Goal: Task Accomplishment & Management: Use online tool/utility

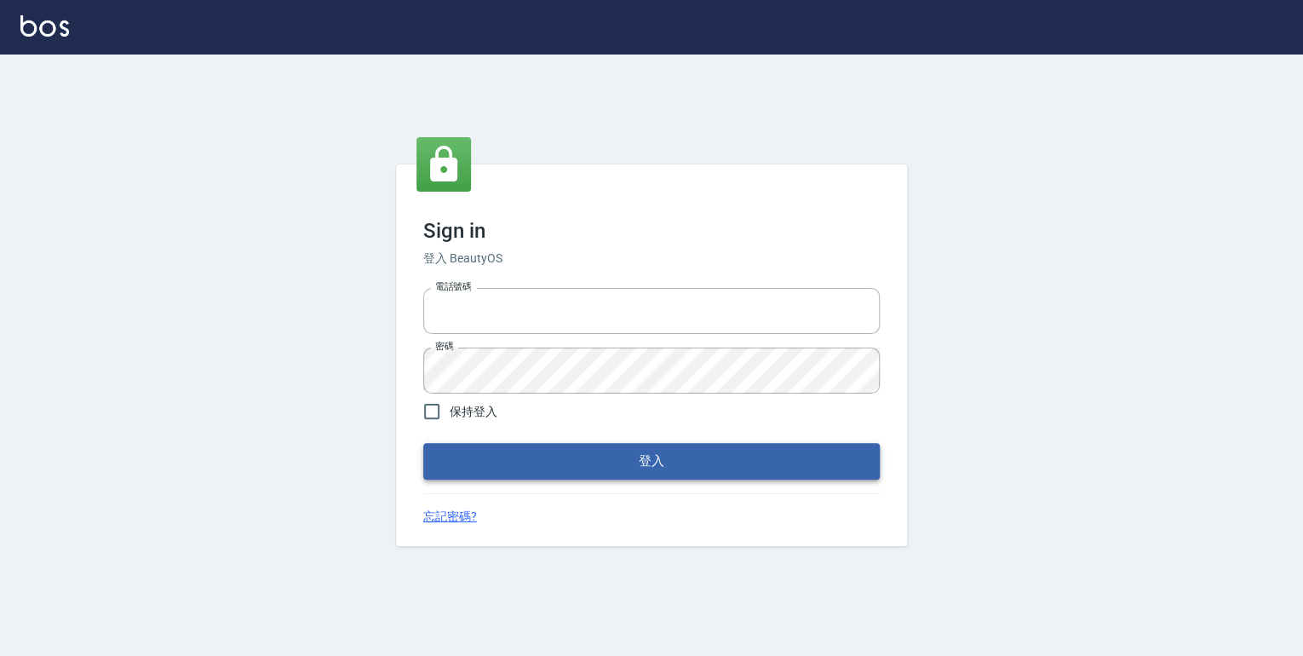
type input "0952331713"
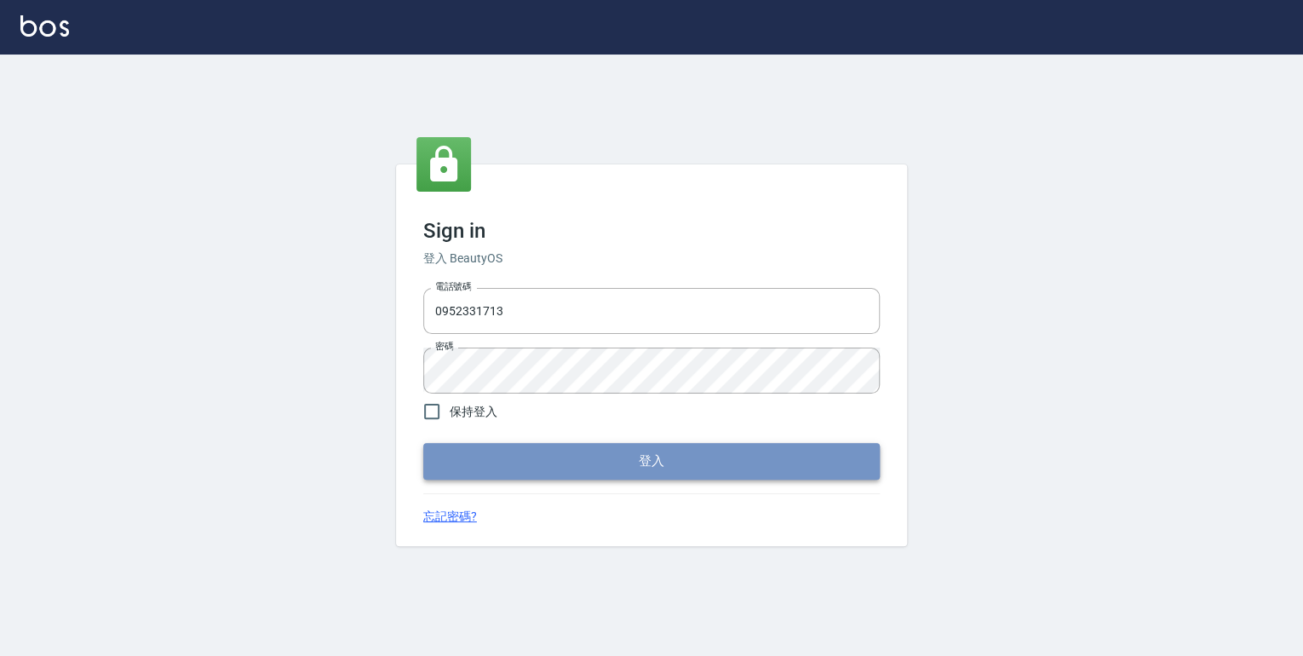
click at [631, 472] on button "登入" at bounding box center [651, 461] width 456 height 36
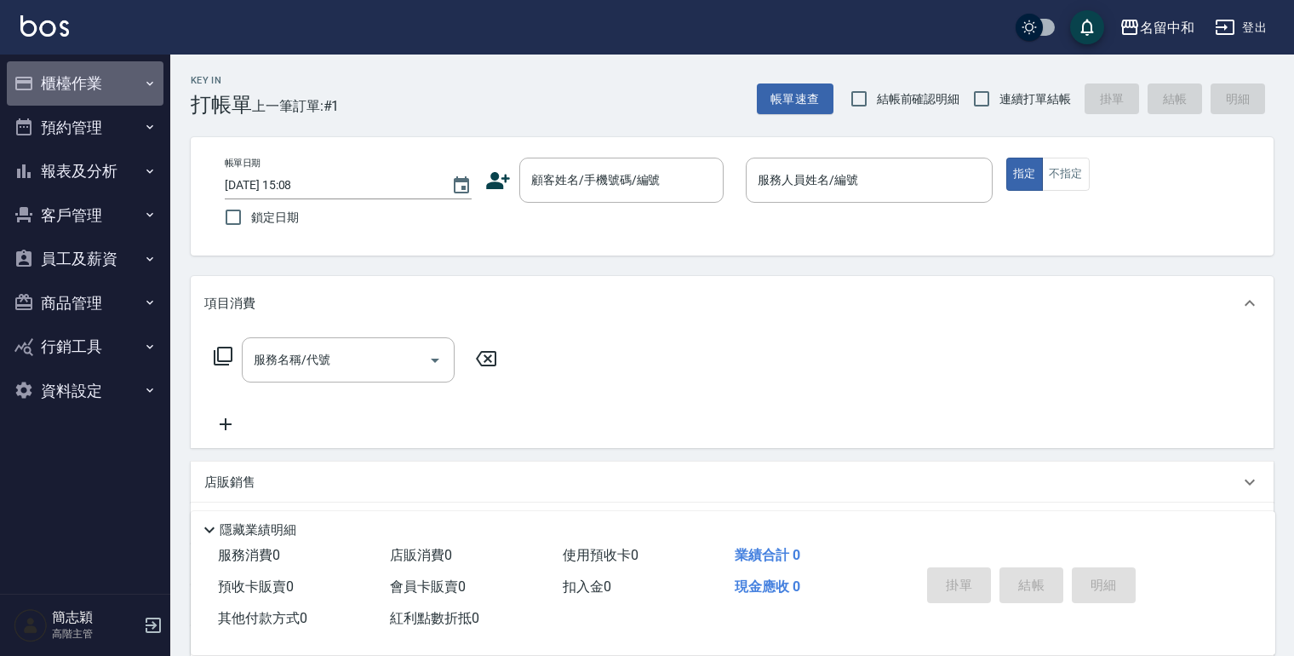
click at [152, 84] on icon "button" at bounding box center [150, 84] width 14 height 14
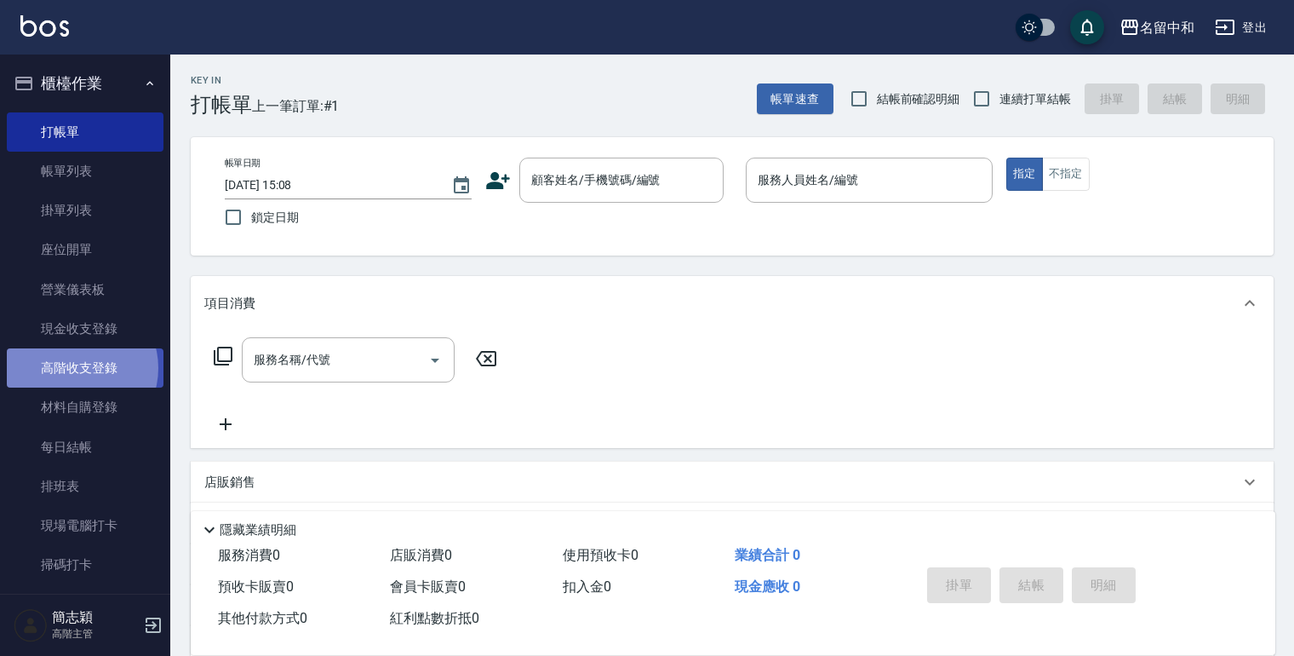
click at [75, 368] on link "高階收支登錄" at bounding box center [85, 367] width 157 height 39
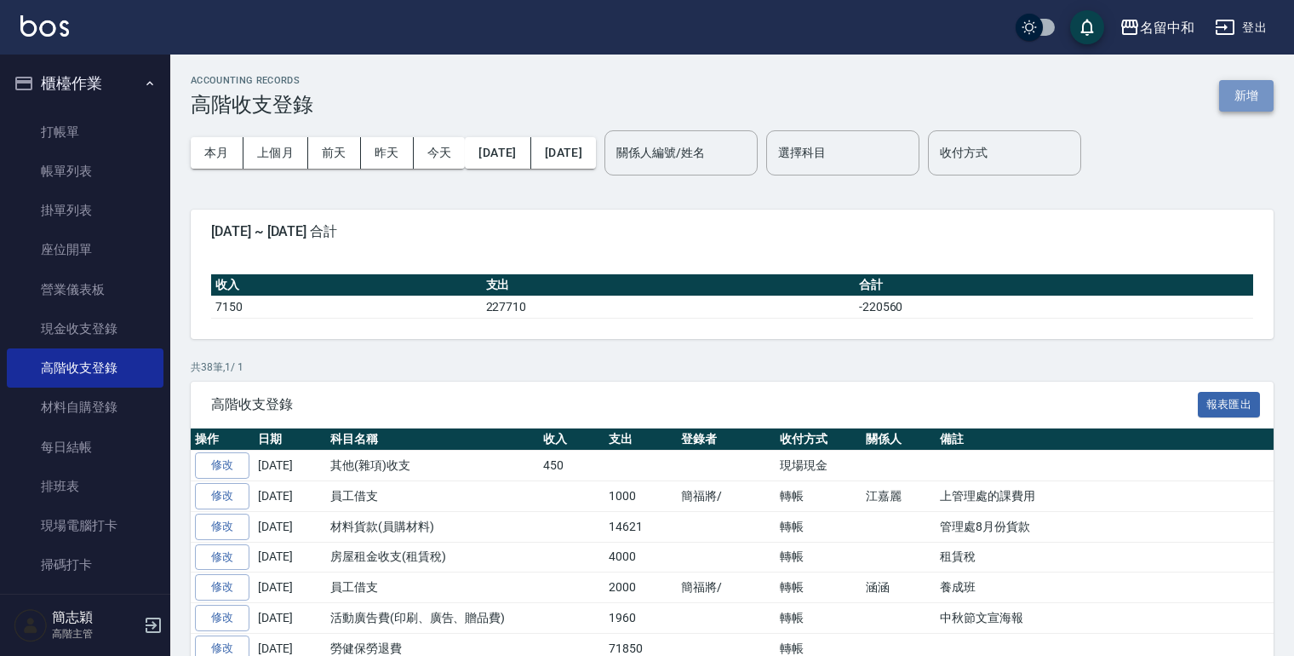
click at [1244, 106] on button "新增" at bounding box center [1246, 95] width 54 height 31
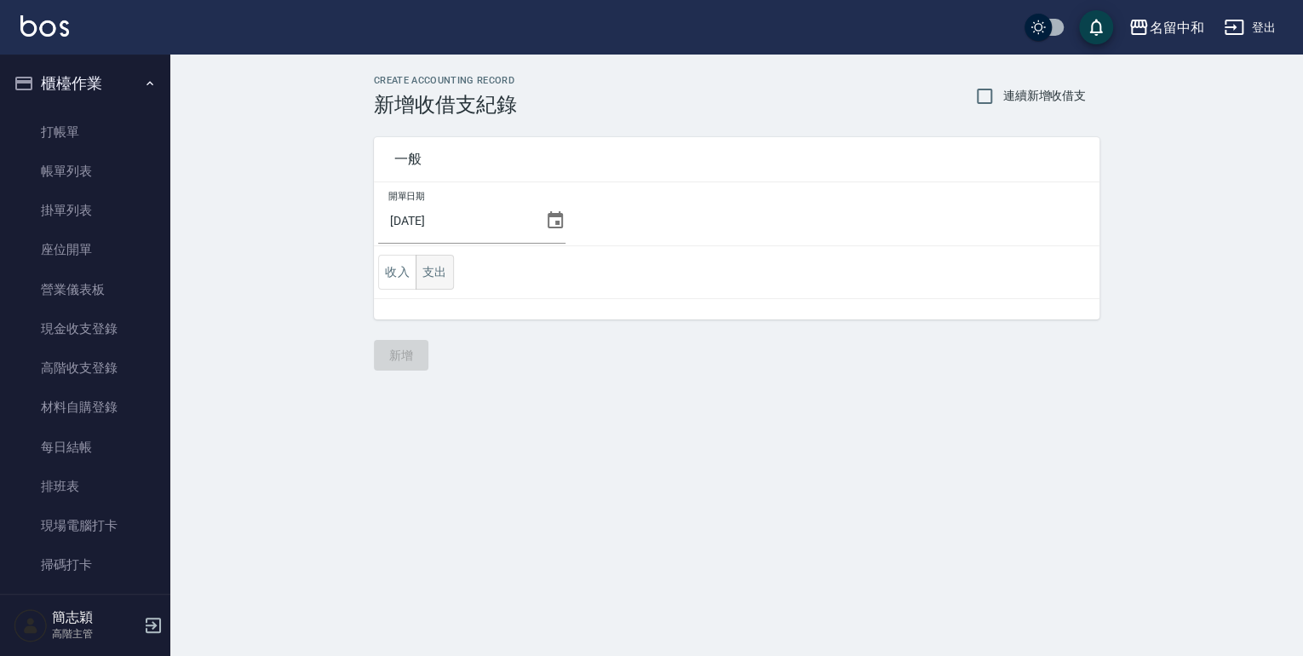
click at [440, 277] on button "支出" at bounding box center [434, 272] width 38 height 35
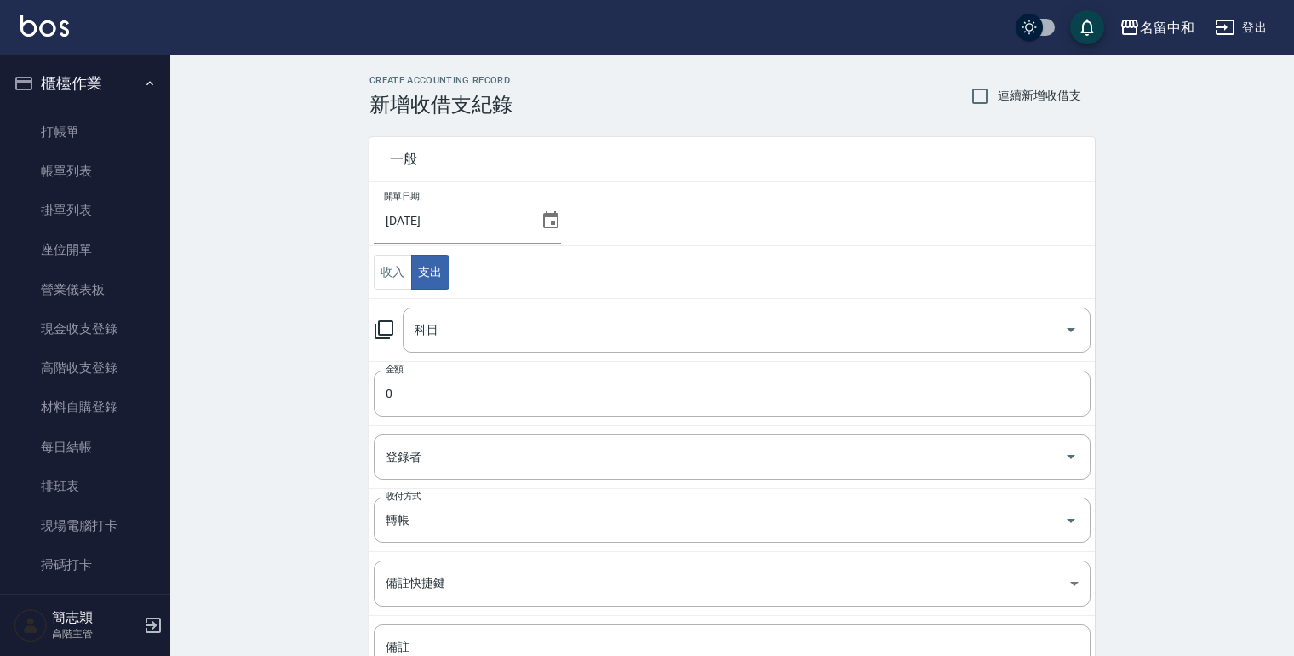
click at [379, 323] on icon at bounding box center [384, 329] width 19 height 19
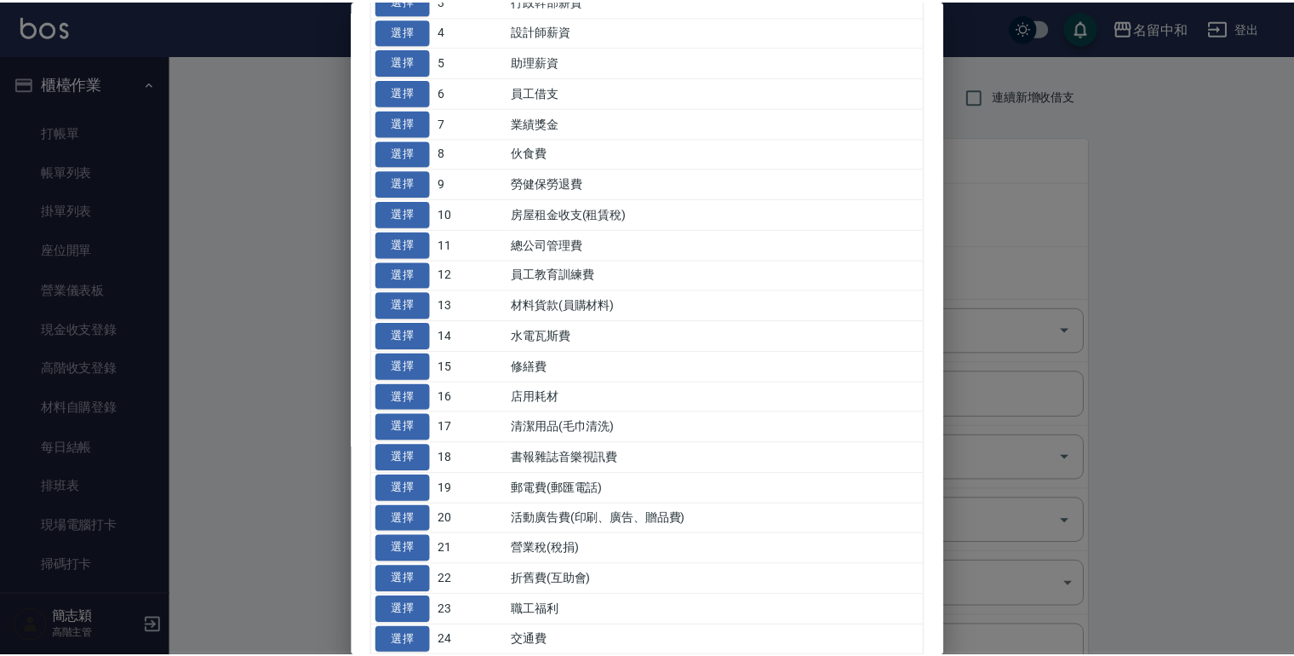
scroll to position [341, 0]
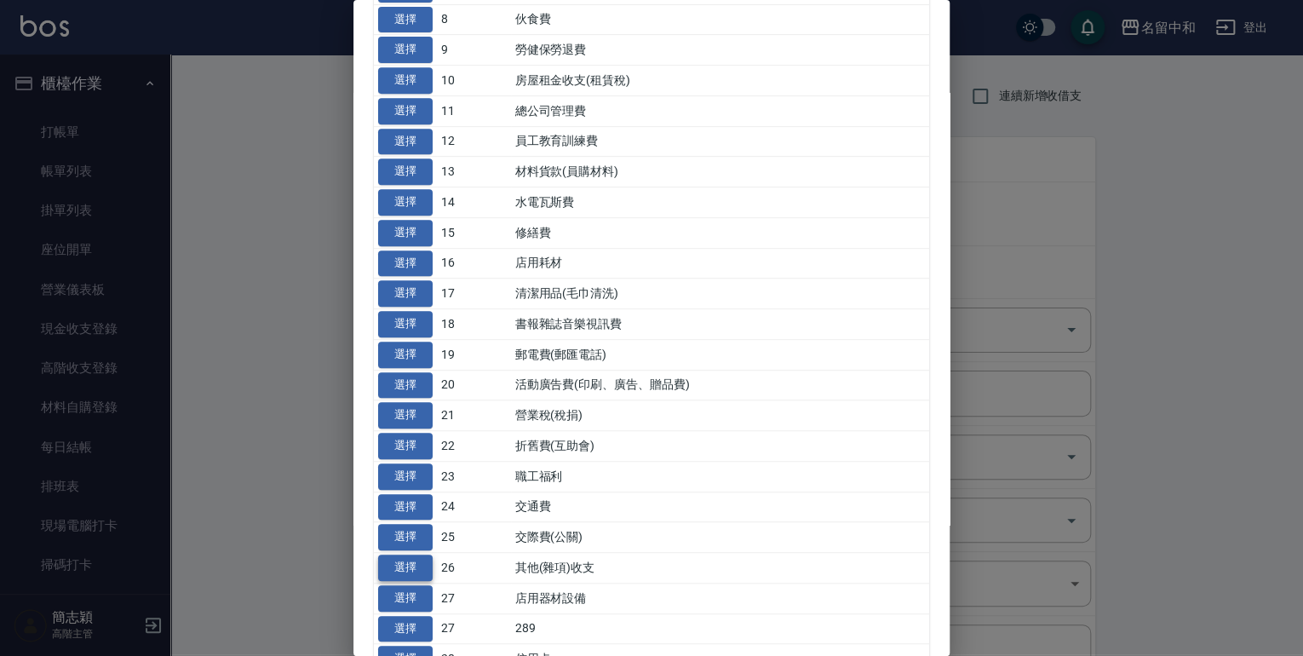
click at [399, 562] on button "選擇" at bounding box center [405, 567] width 54 height 26
type input "26 其他(雜項)收支"
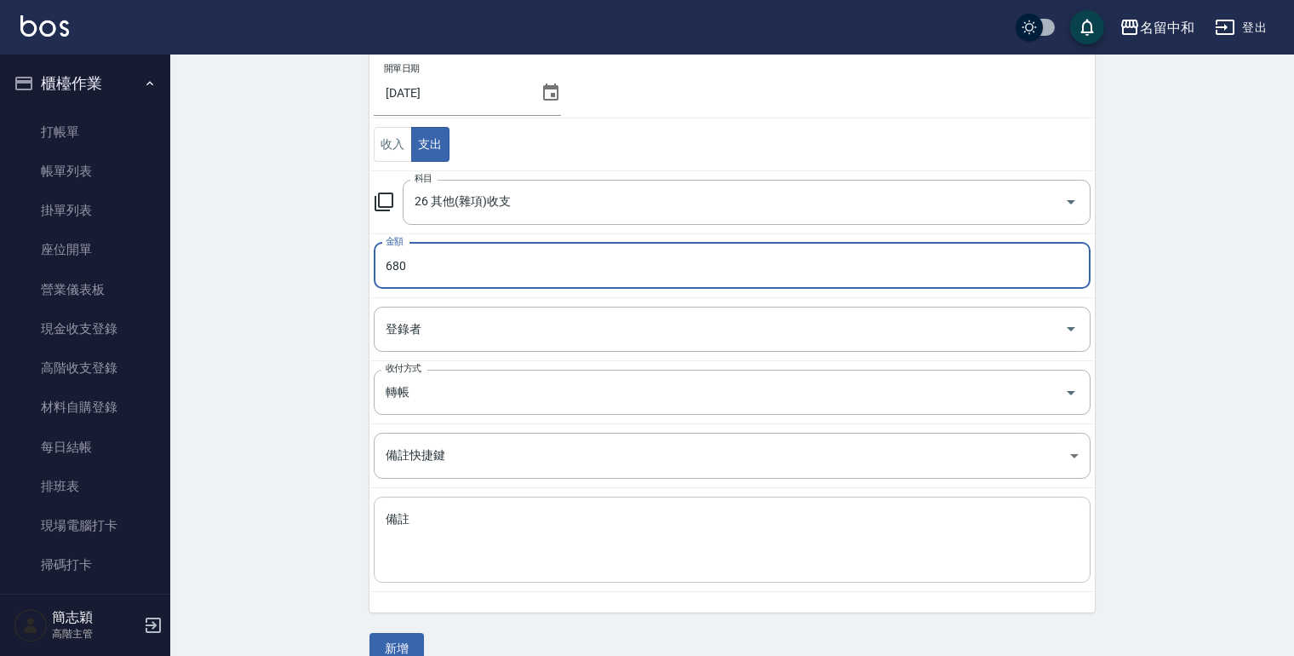
scroll to position [154, 0]
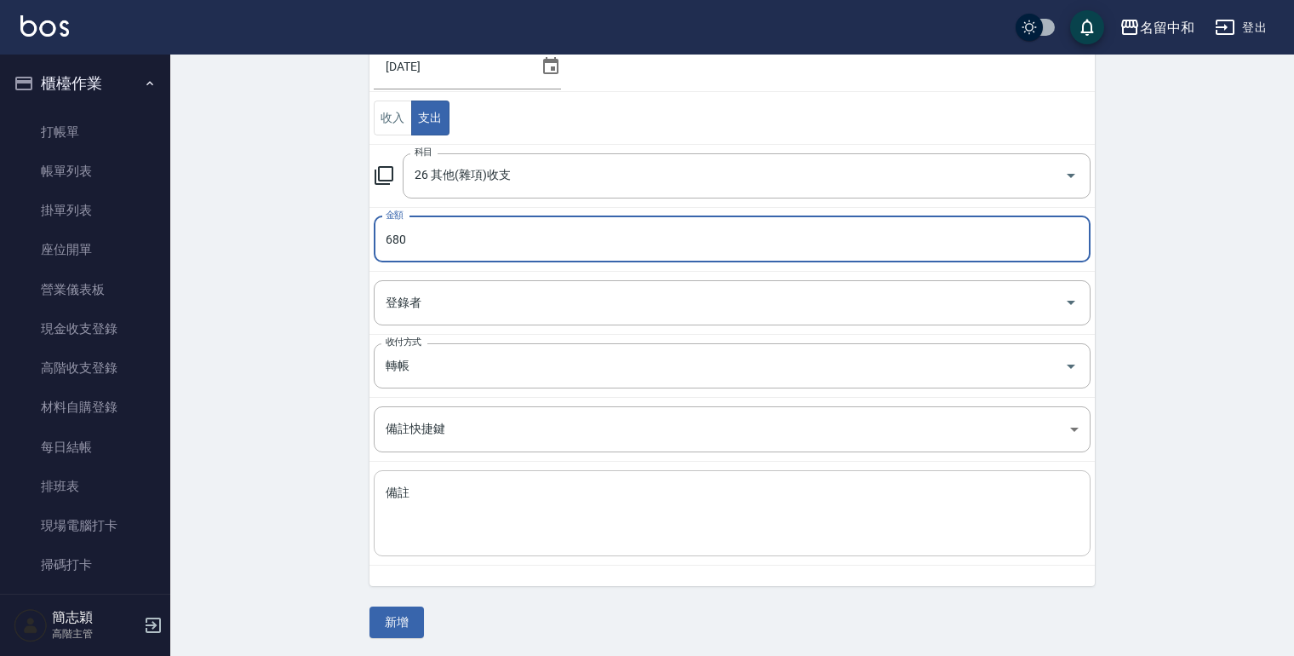
type input "680"
click at [443, 505] on textarea "備註" at bounding box center [732, 513] width 693 height 58
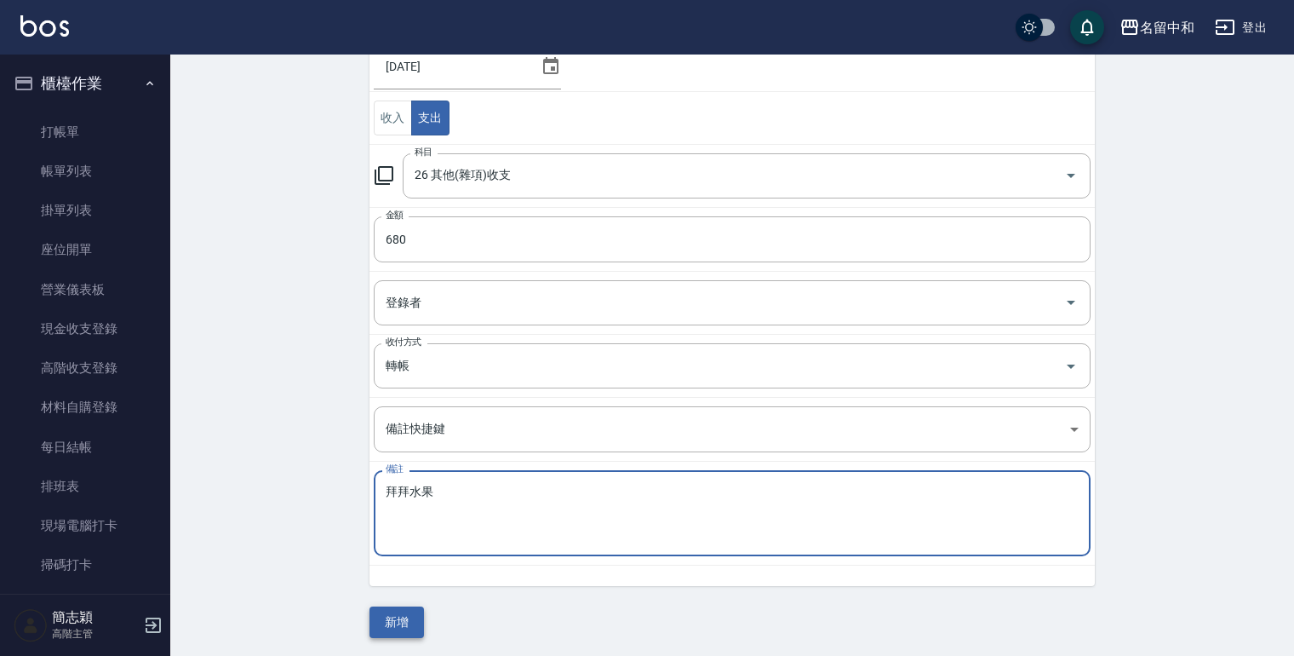
type textarea "拜拜水果"
click at [398, 624] on button "新增" at bounding box center [396, 621] width 54 height 31
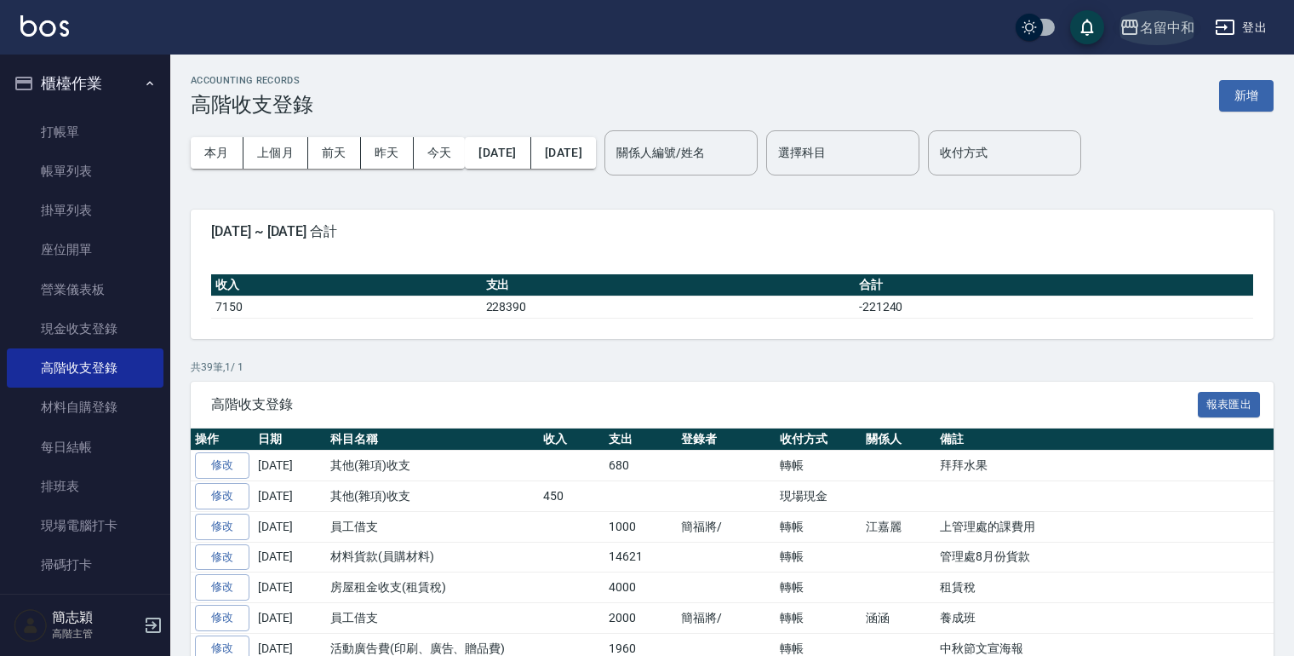
click at [1131, 30] on icon "button" at bounding box center [1129, 27] width 20 height 20
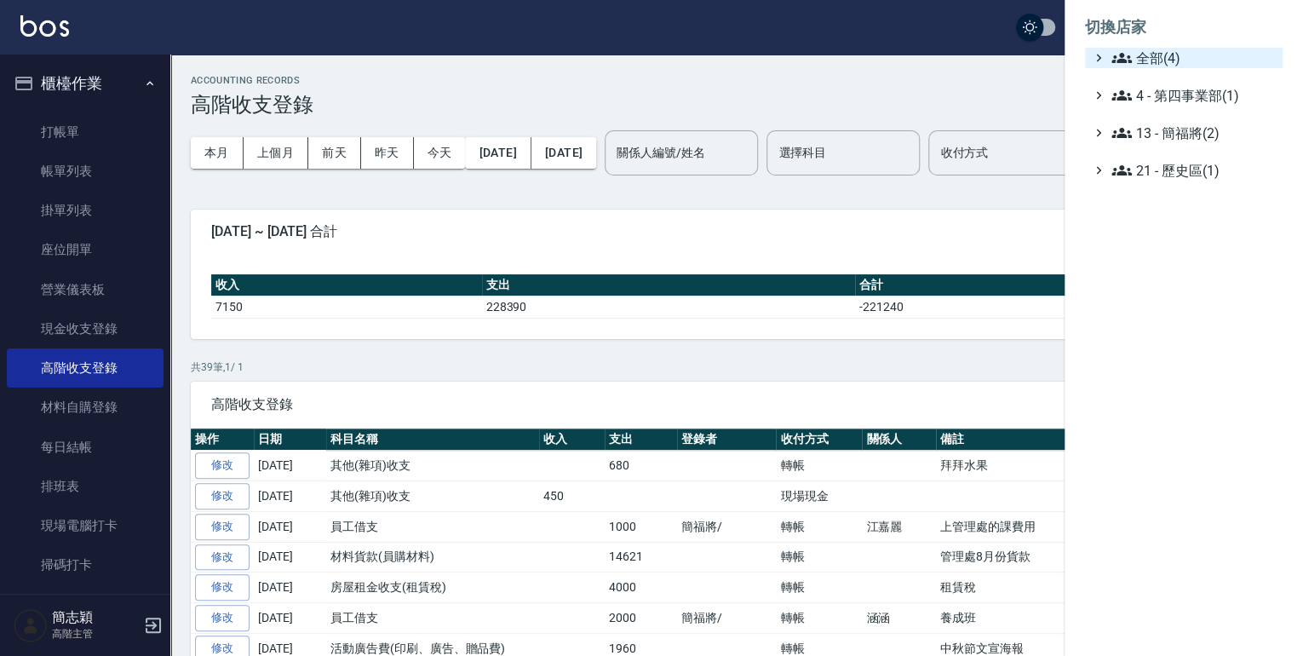
click at [1121, 51] on icon at bounding box center [1121, 58] width 20 height 20
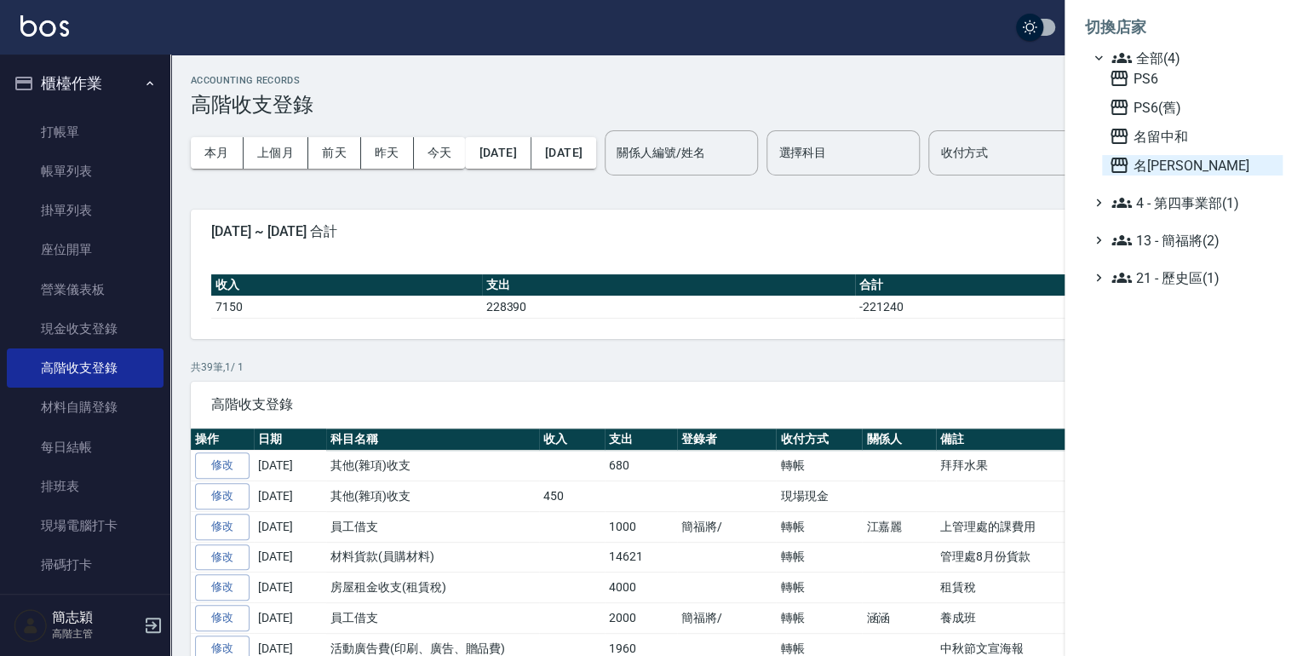
click at [1117, 159] on icon at bounding box center [1118, 164] width 17 height 15
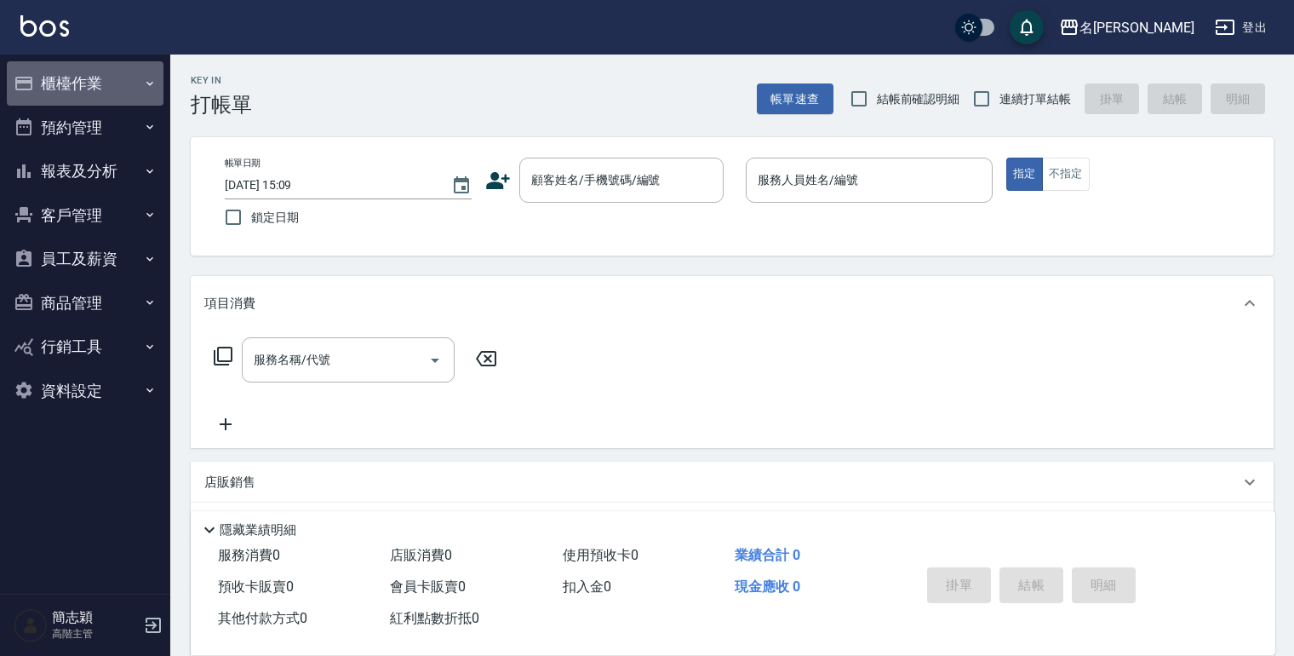
click at [146, 82] on icon "button" at bounding box center [149, 83] width 7 height 4
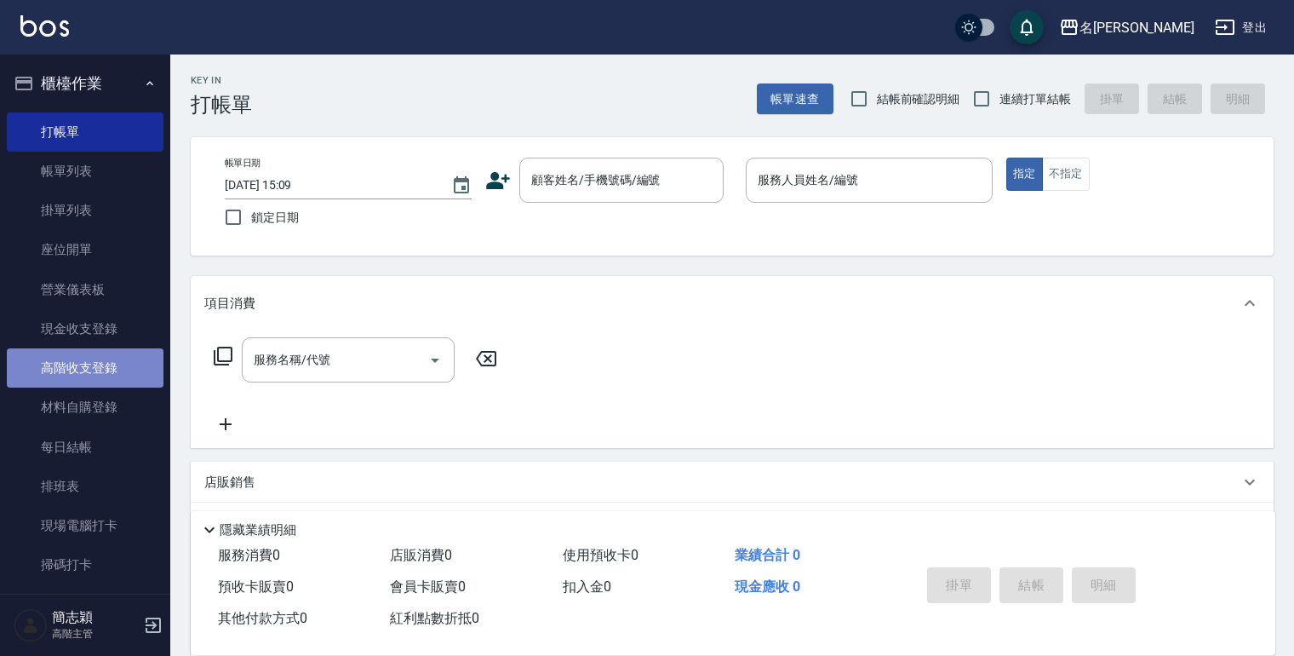
click at [102, 375] on link "高階收支登錄" at bounding box center [85, 367] width 157 height 39
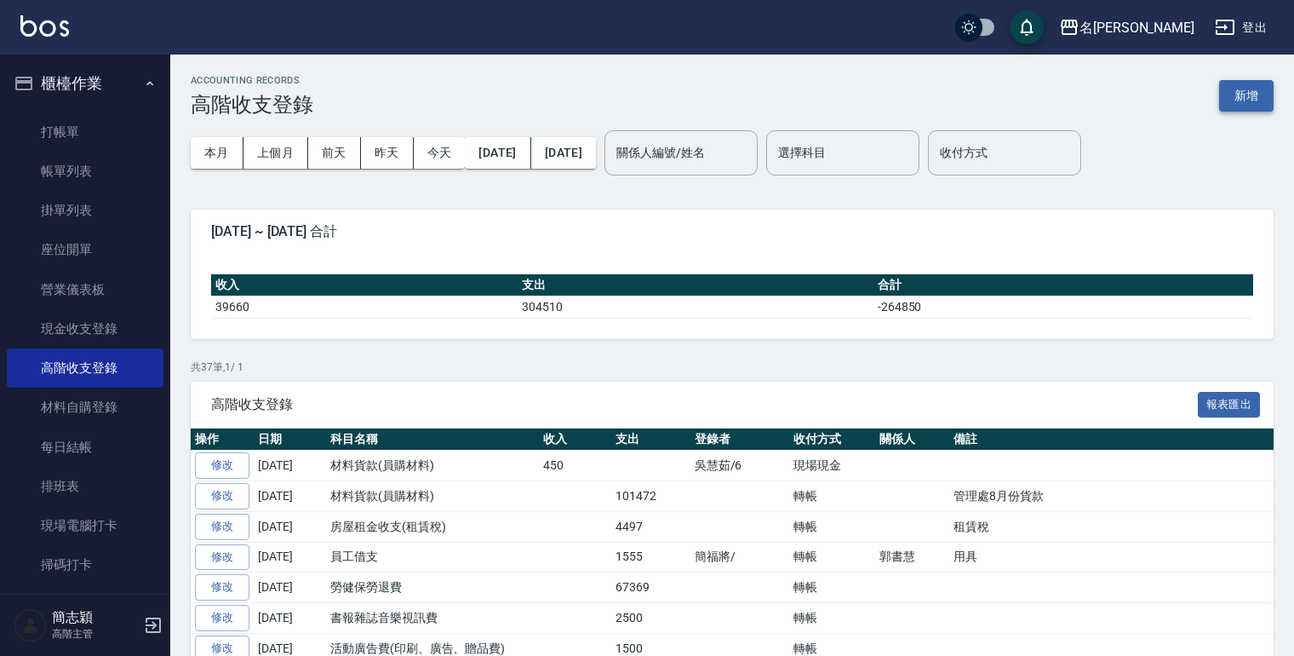
click at [1232, 91] on button "新增" at bounding box center [1246, 95] width 54 height 31
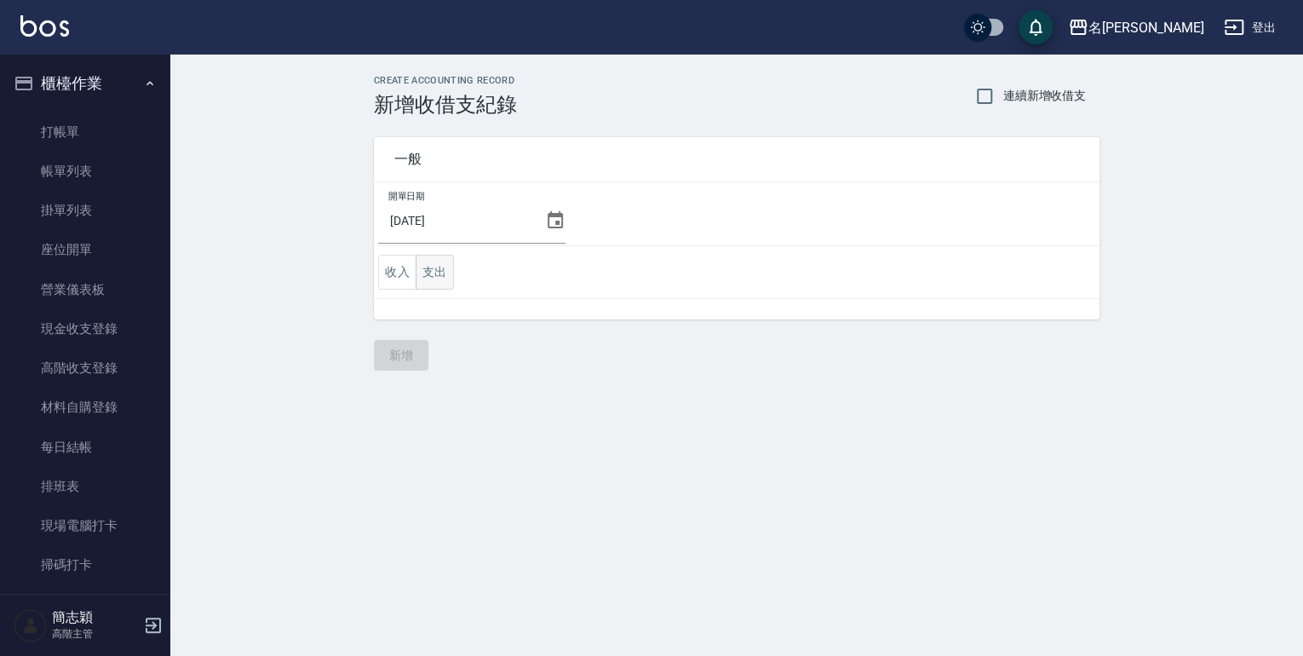
click at [438, 266] on button "支出" at bounding box center [434, 272] width 38 height 35
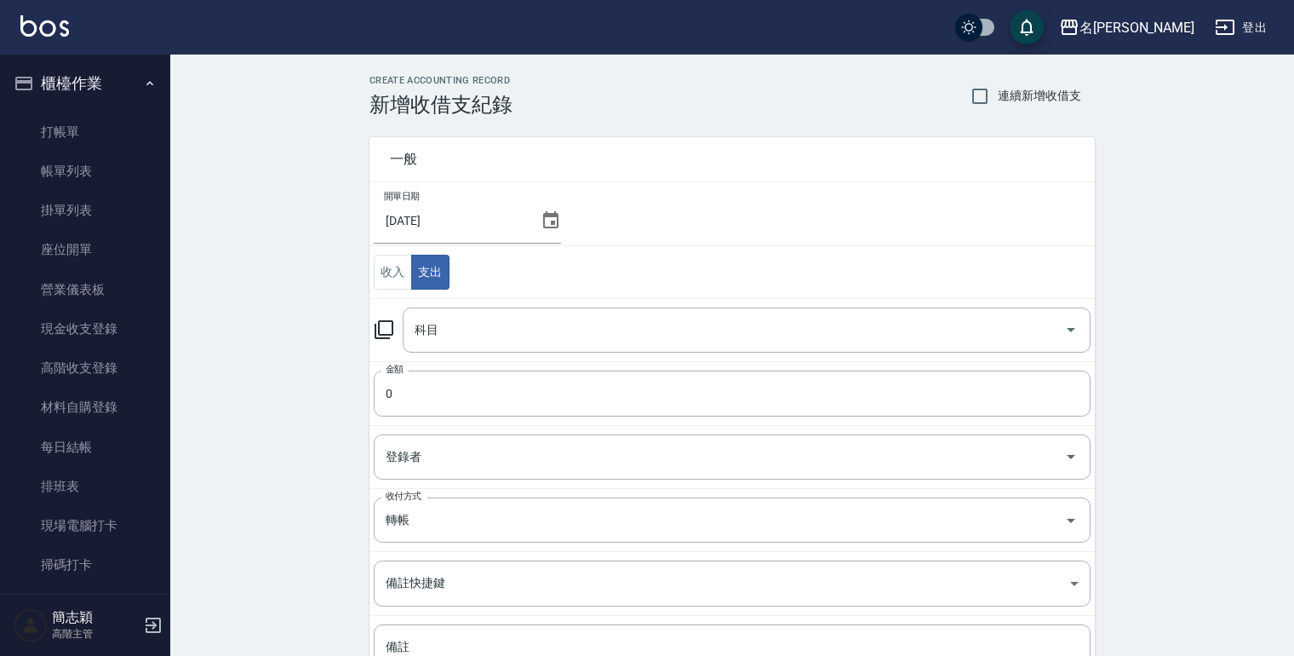
click at [386, 330] on icon at bounding box center [384, 329] width 20 height 20
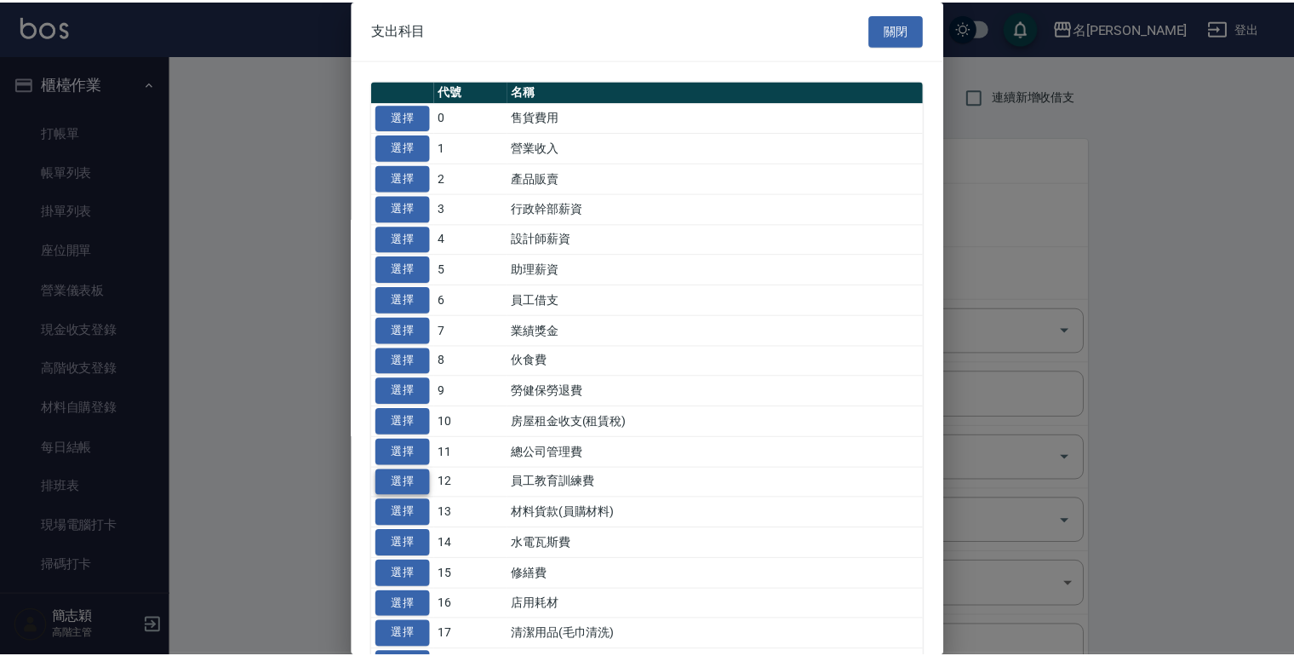
scroll to position [68, 0]
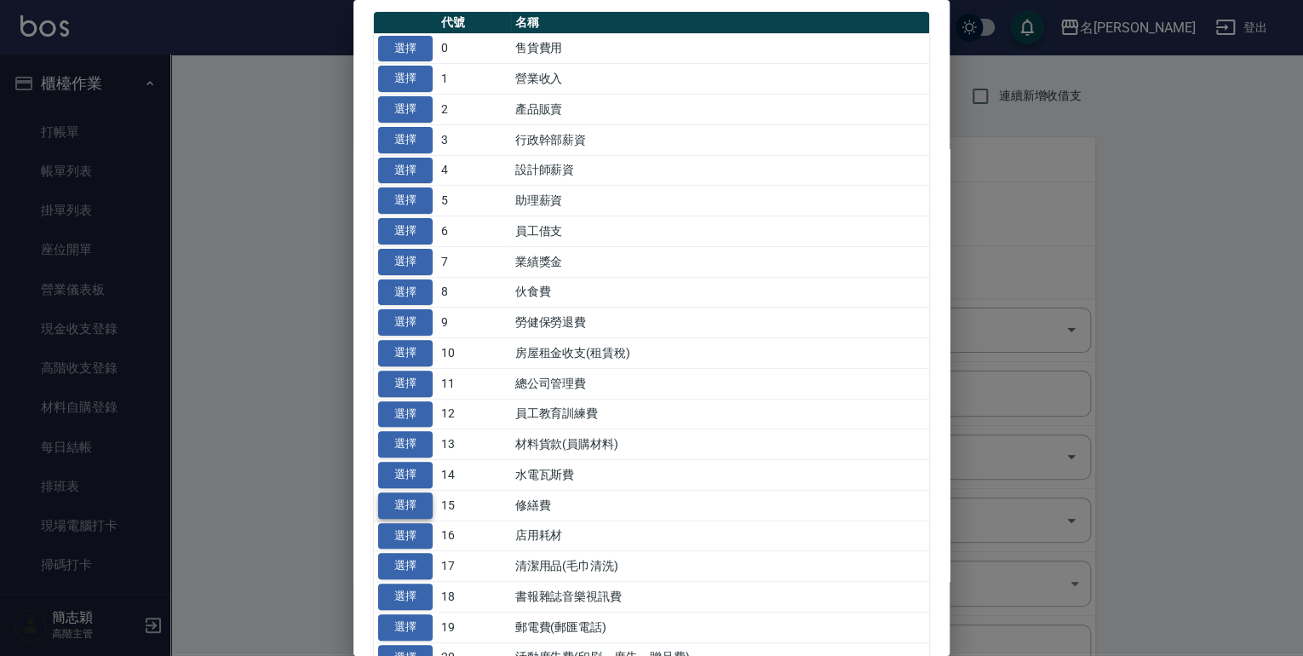
click at [410, 497] on button "選擇" at bounding box center [405, 505] width 54 height 26
type input "15 修繕費"
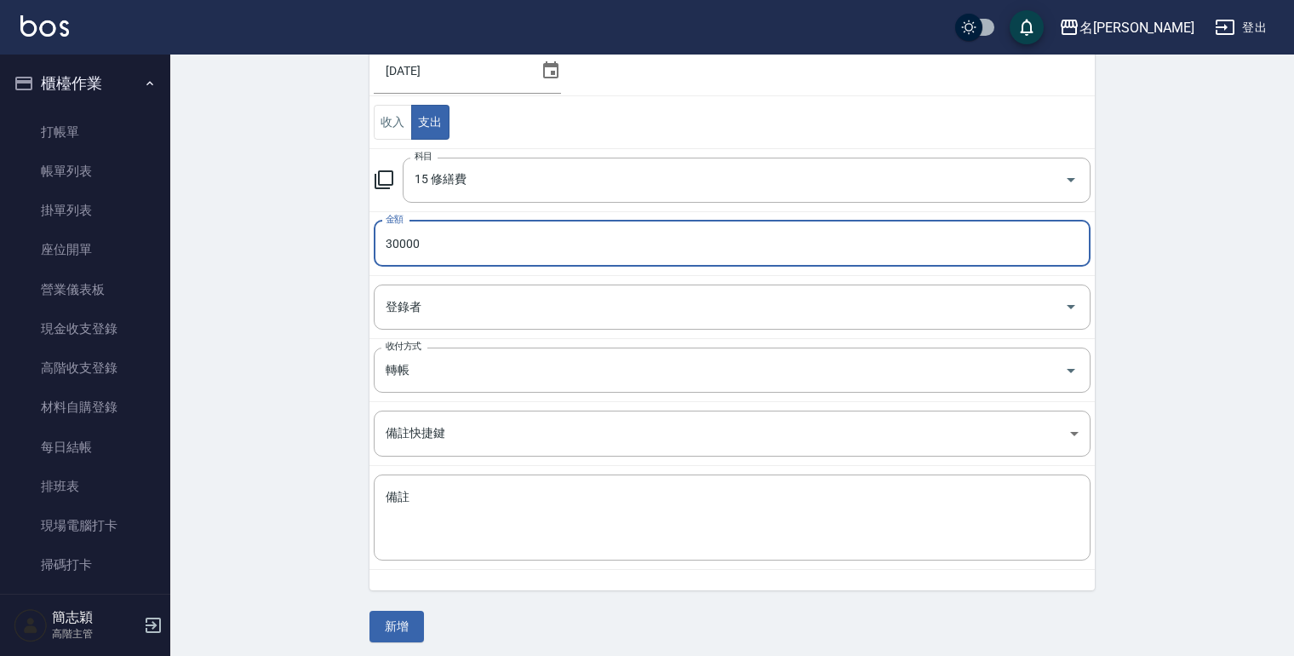
scroll to position [154, 0]
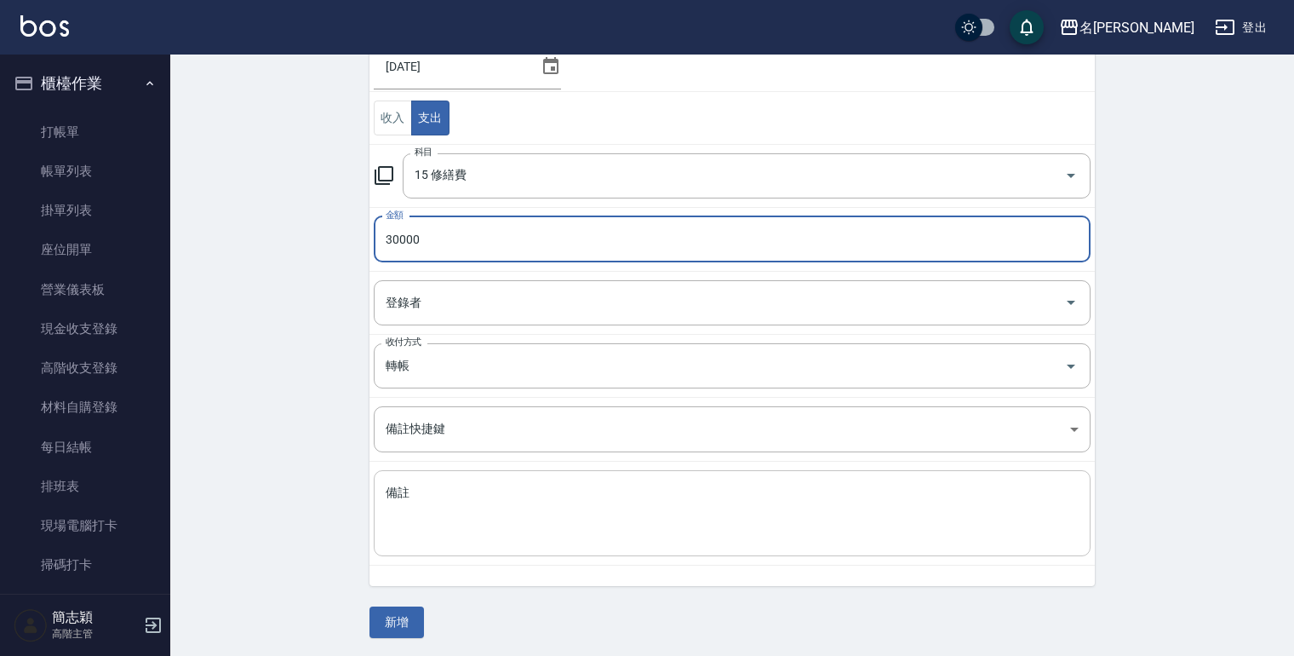
type input "30000"
click at [419, 524] on textarea "備註" at bounding box center [732, 513] width 693 height 58
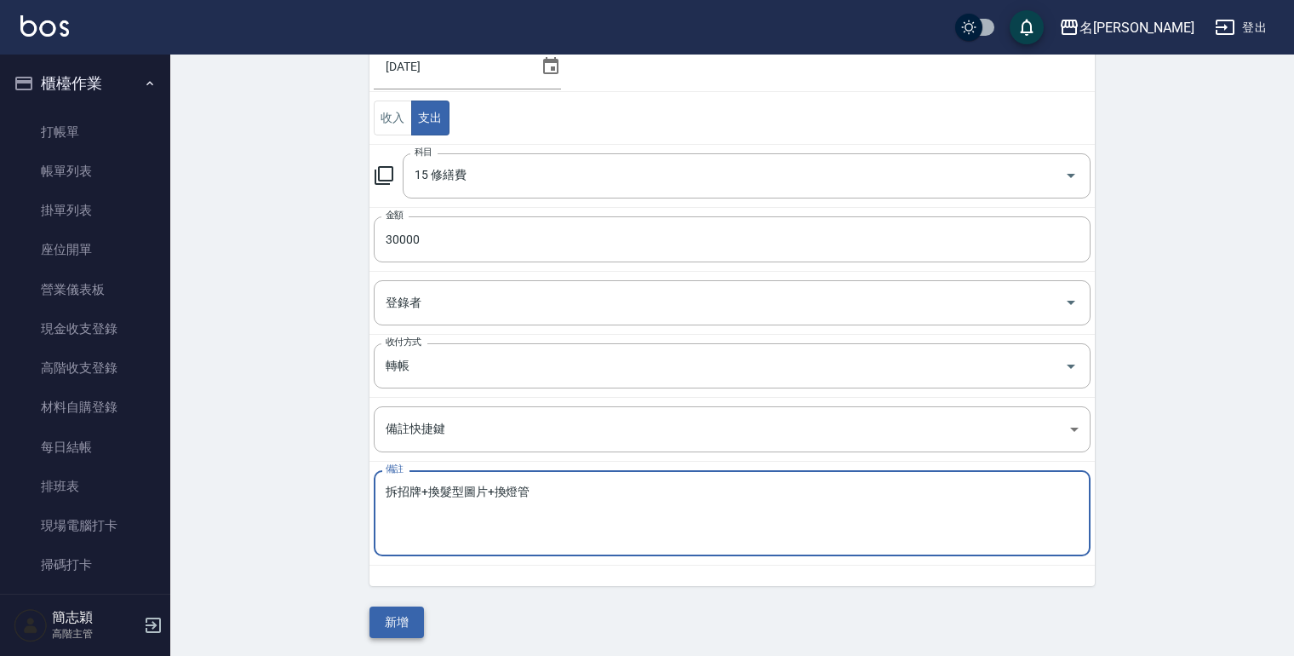
type textarea "拆招牌+換髮型圖片+換燈管"
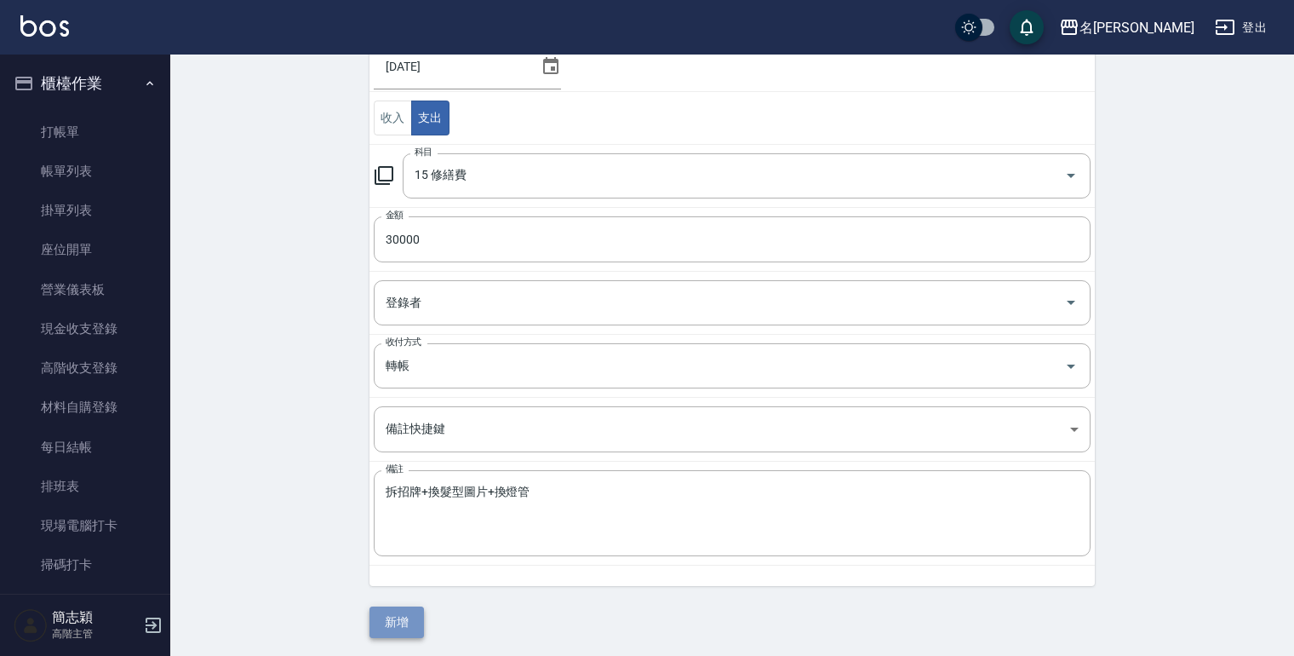
click at [392, 616] on button "新增" at bounding box center [396, 621] width 54 height 31
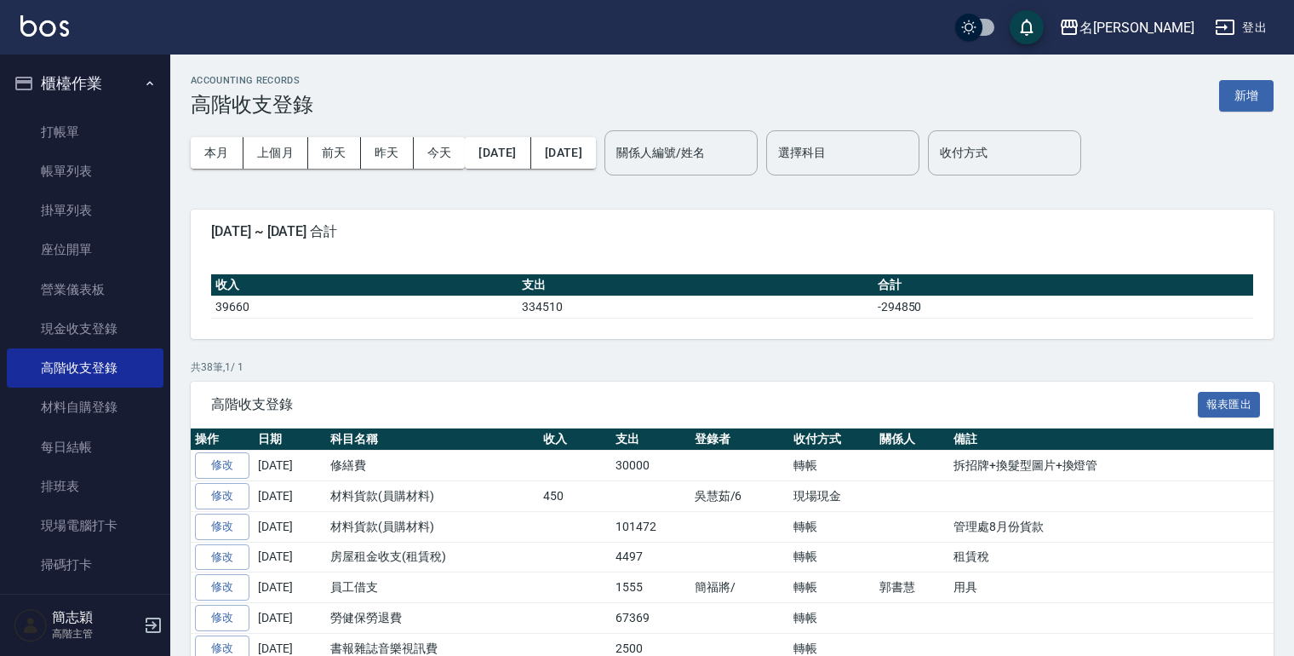
click at [1248, 31] on button "登出" at bounding box center [1241, 27] width 66 height 31
